Goal: Navigation & Orientation: Go to known website

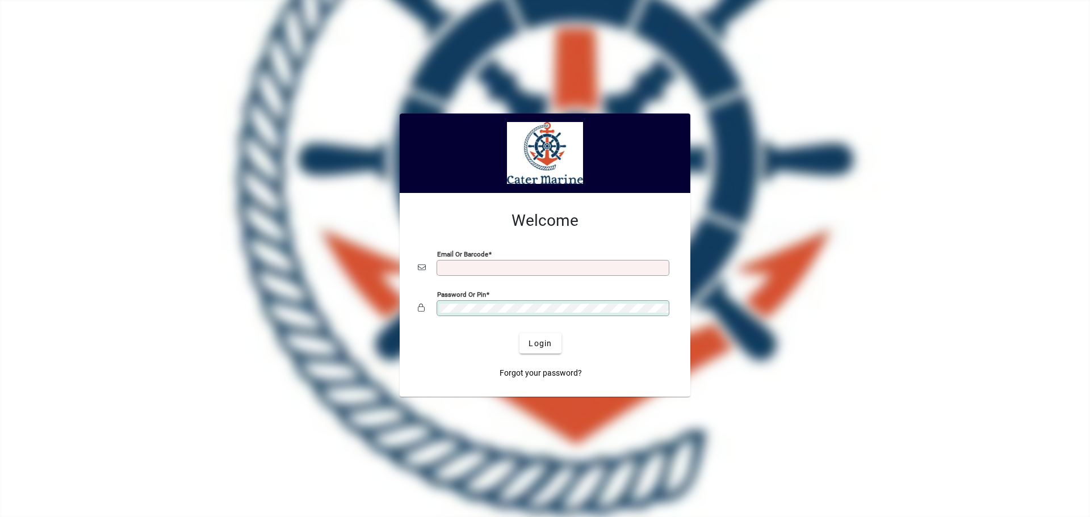
click at [454, 270] on input "Email or Barcode" at bounding box center [553, 267] width 229 height 9
type input "**********"
click at [519, 333] on button "Login" at bounding box center [539, 343] width 41 height 20
